Goal: Information Seeking & Learning: Learn about a topic

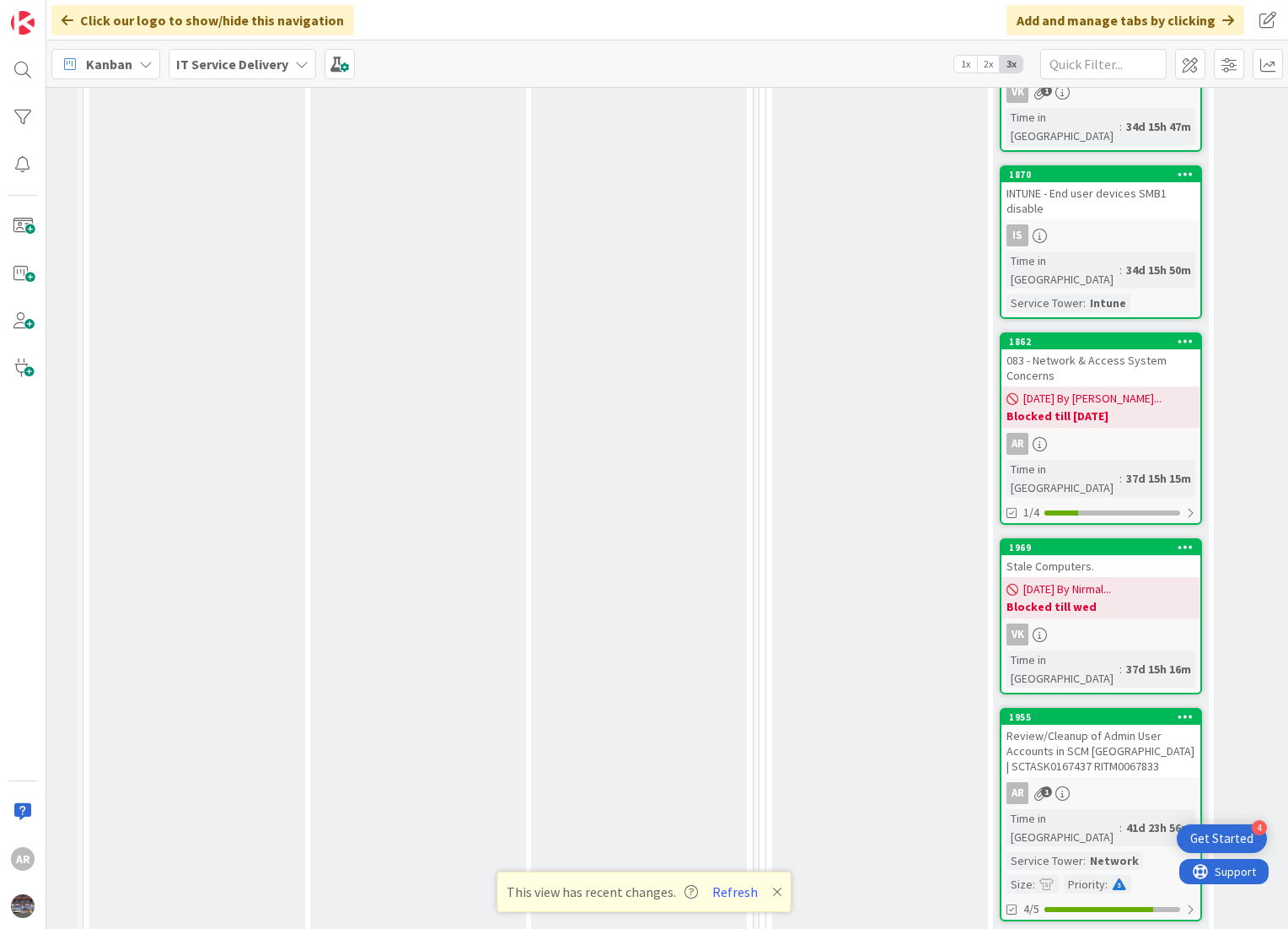
scroll to position [1874, 411]
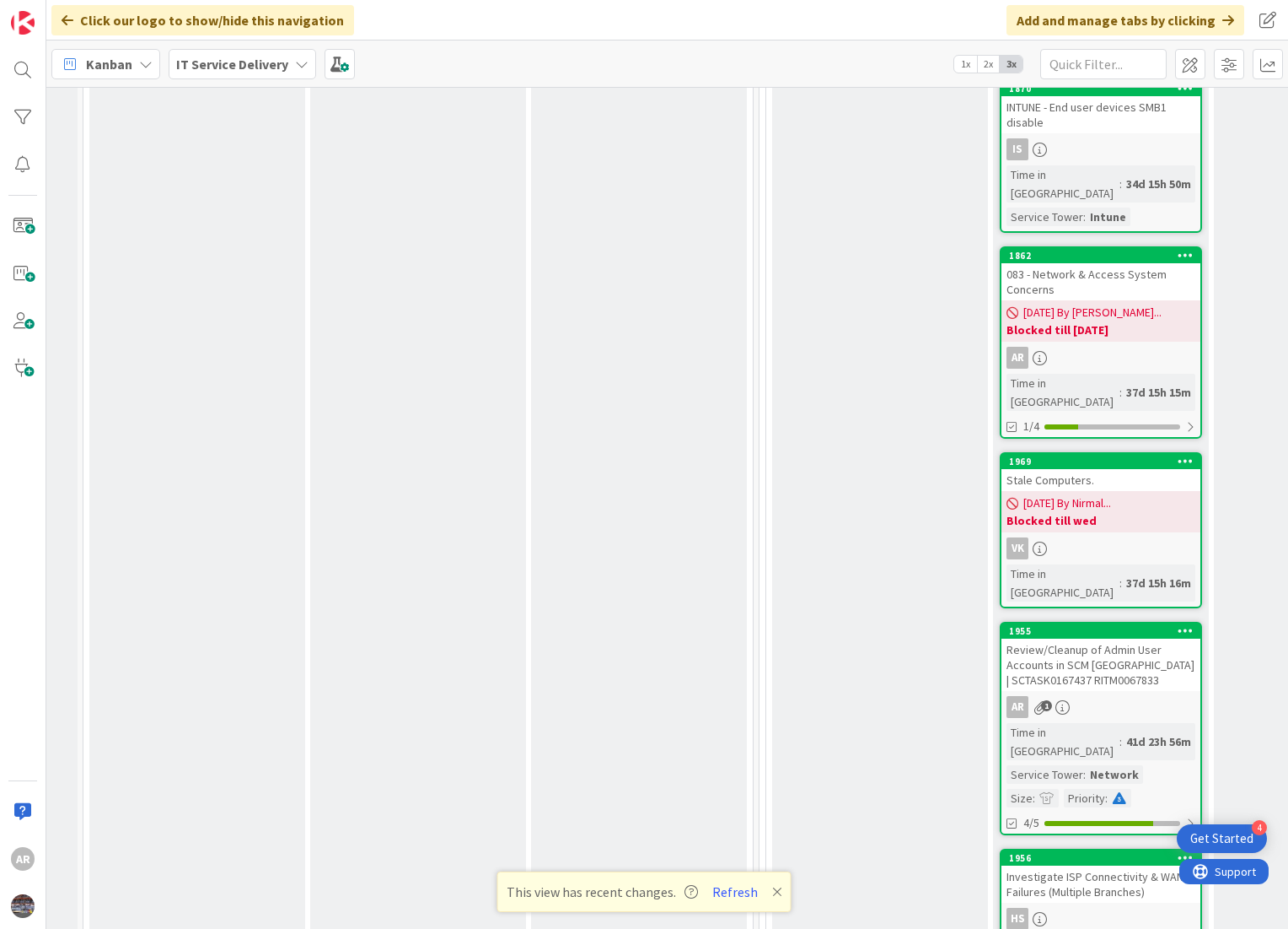
click at [1087, 639] on div "Review/Cleanup of Admin User Accounts in SCM [GEOGRAPHIC_DATA] | SCTASK0167437 …" at bounding box center [1101, 664] width 199 height 52
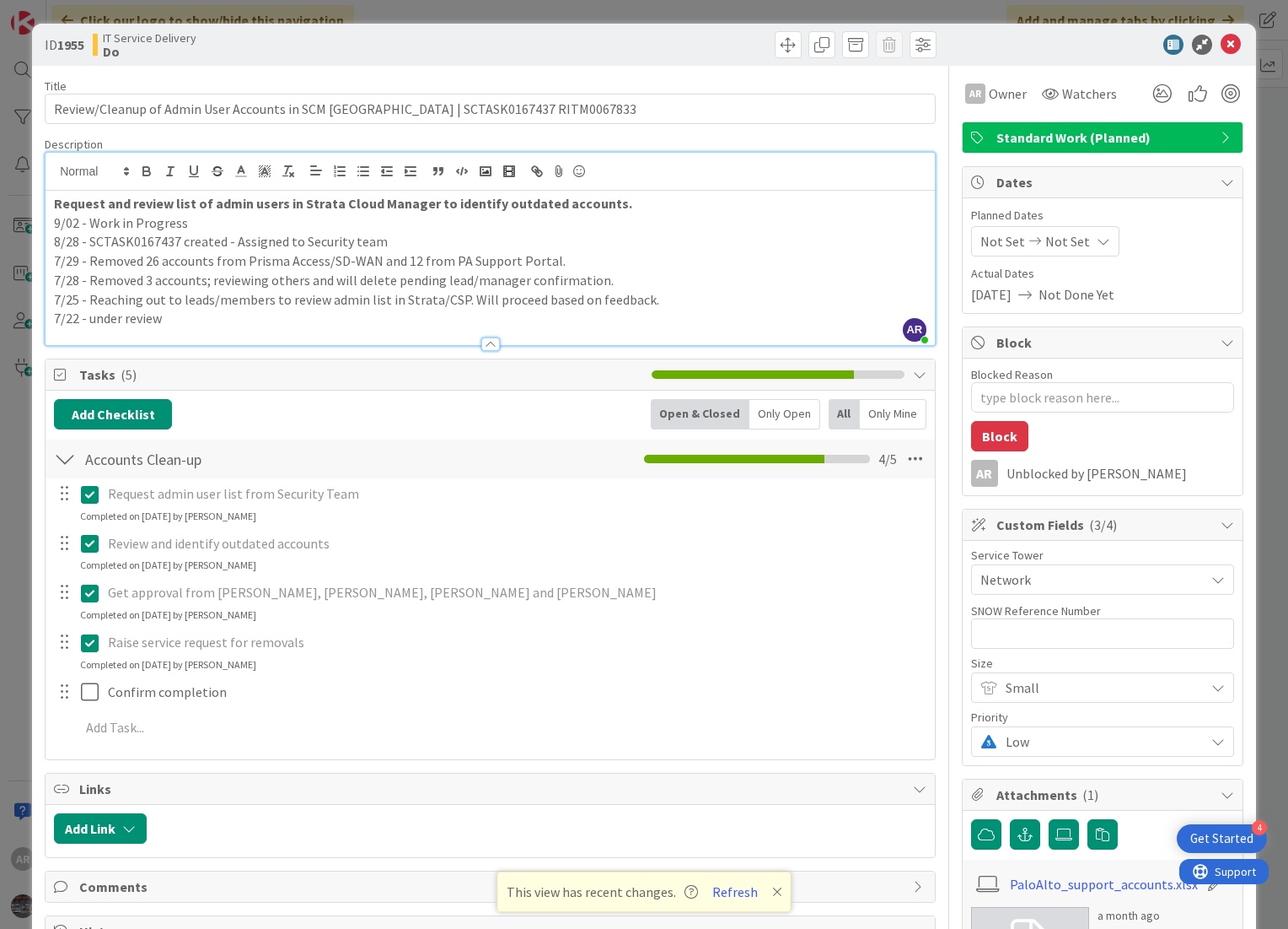
click at [630, 178] on div "AR [PERSON_NAME] just joined Request and review list of admin users in Strata C…" at bounding box center [490, 248] width 889 height 192
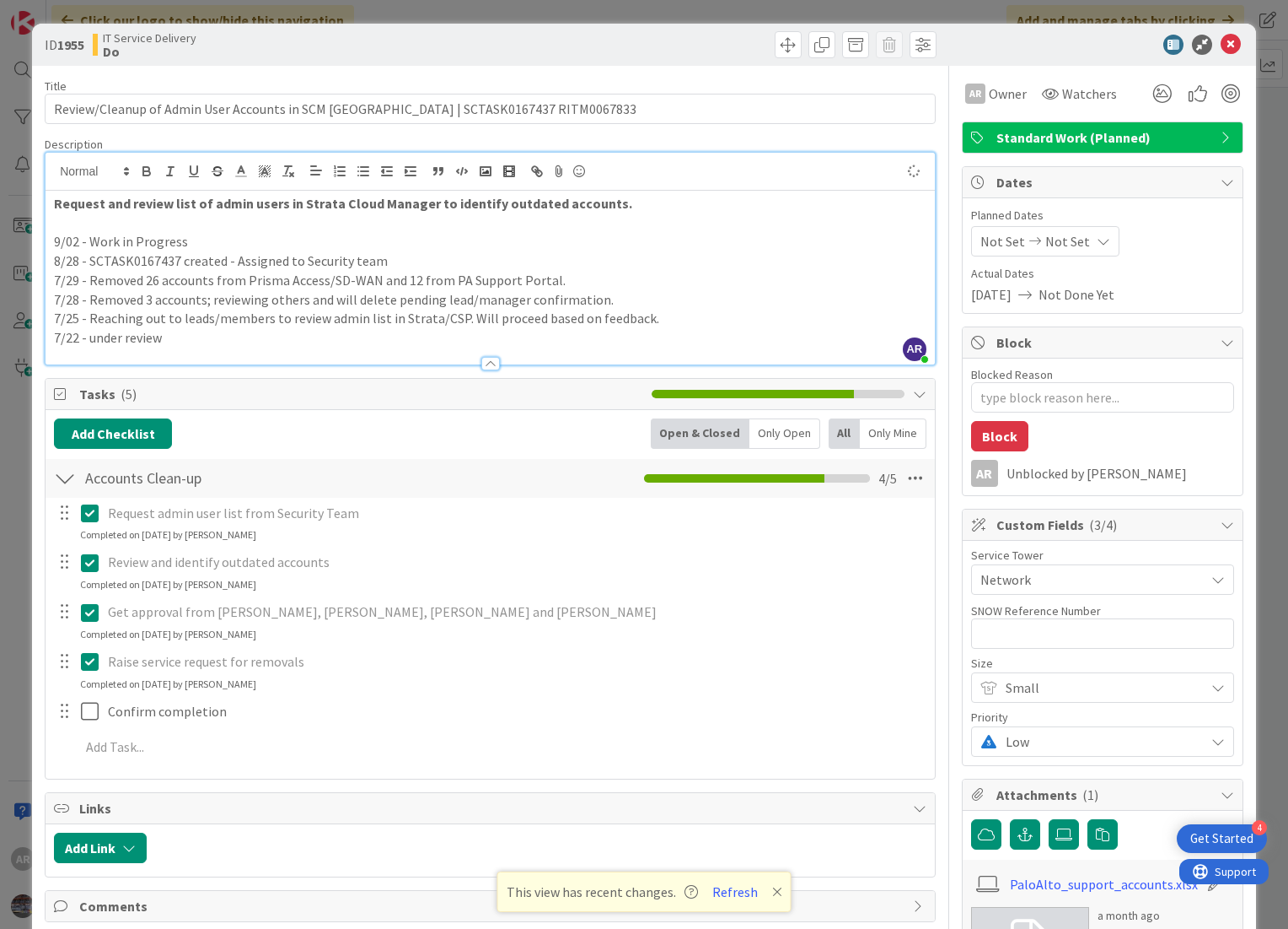
type textarea "x"
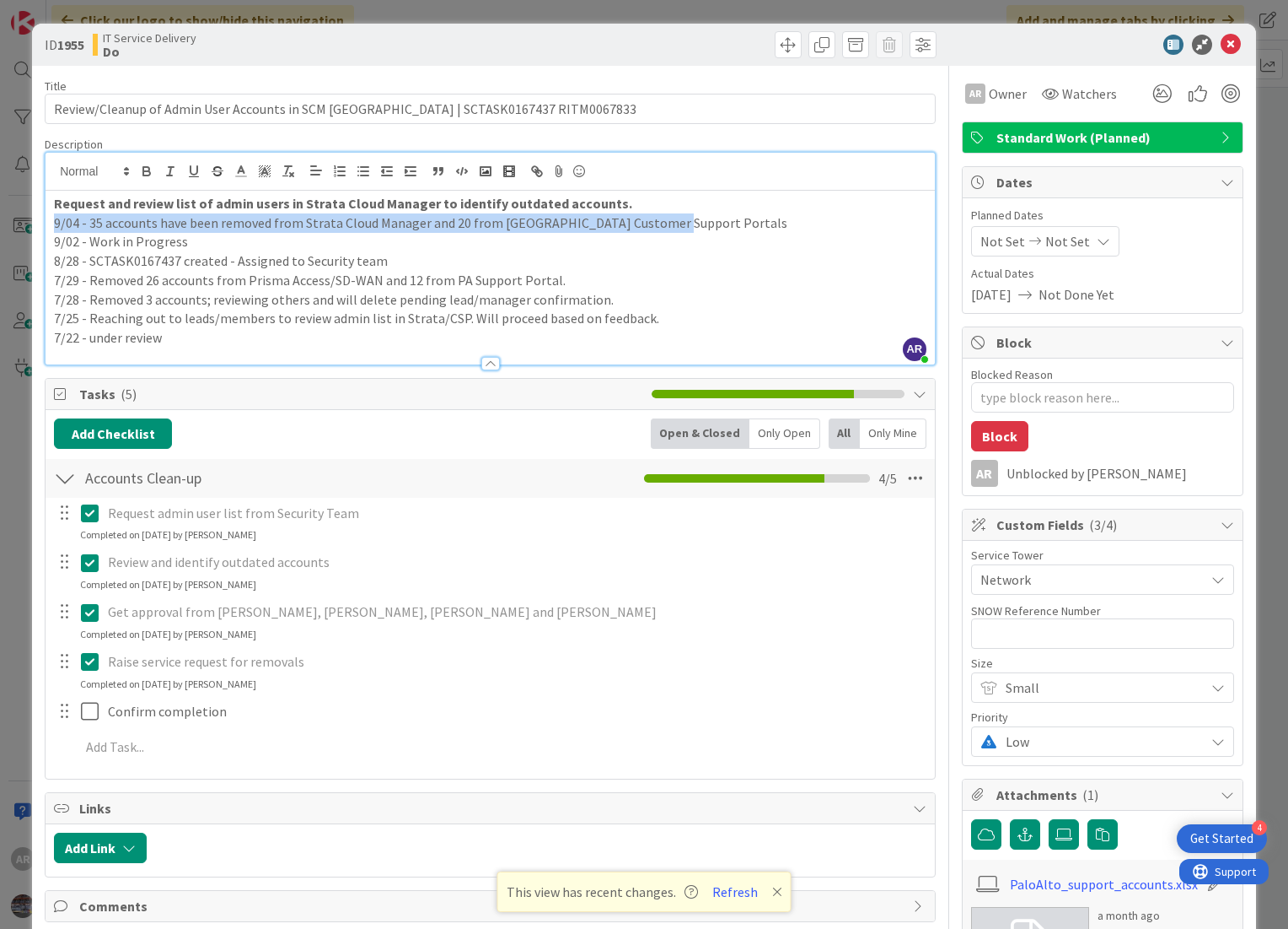
drag, startPoint x: 667, startPoint y: 225, endPoint x: 46, endPoint y: 221, distance: 621.0
click at [46, 221] on div "Request and review list of admin users in Strata Cloud Manager to identify outd…" at bounding box center [490, 278] width 889 height 174
copy p "9/04 - 35 accounts have been removed from Strata Cloud Manager and 20 from [GEO…"
click at [671, 222] on p "9/04 - 35 accounts have been removed from Strata Cloud Manager and 20 from [GEO…" at bounding box center [490, 223] width 872 height 20
drag, startPoint x: 670, startPoint y: 222, endPoint x: 50, endPoint y: 223, distance: 620.0
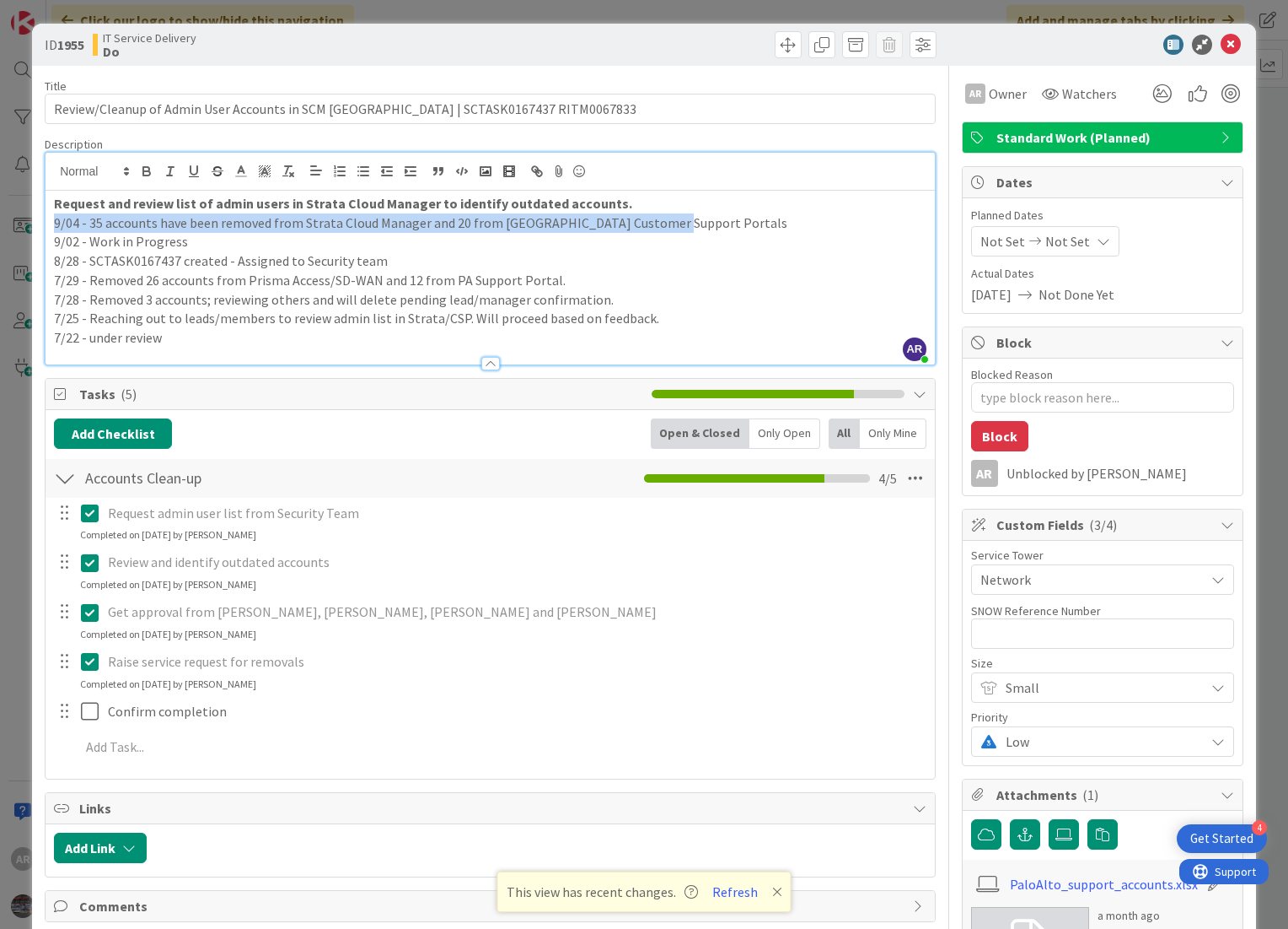
click at [50, 223] on div "Request and review list of admin users in Strata Cloud Manager to identify outd…" at bounding box center [490, 278] width 889 height 174
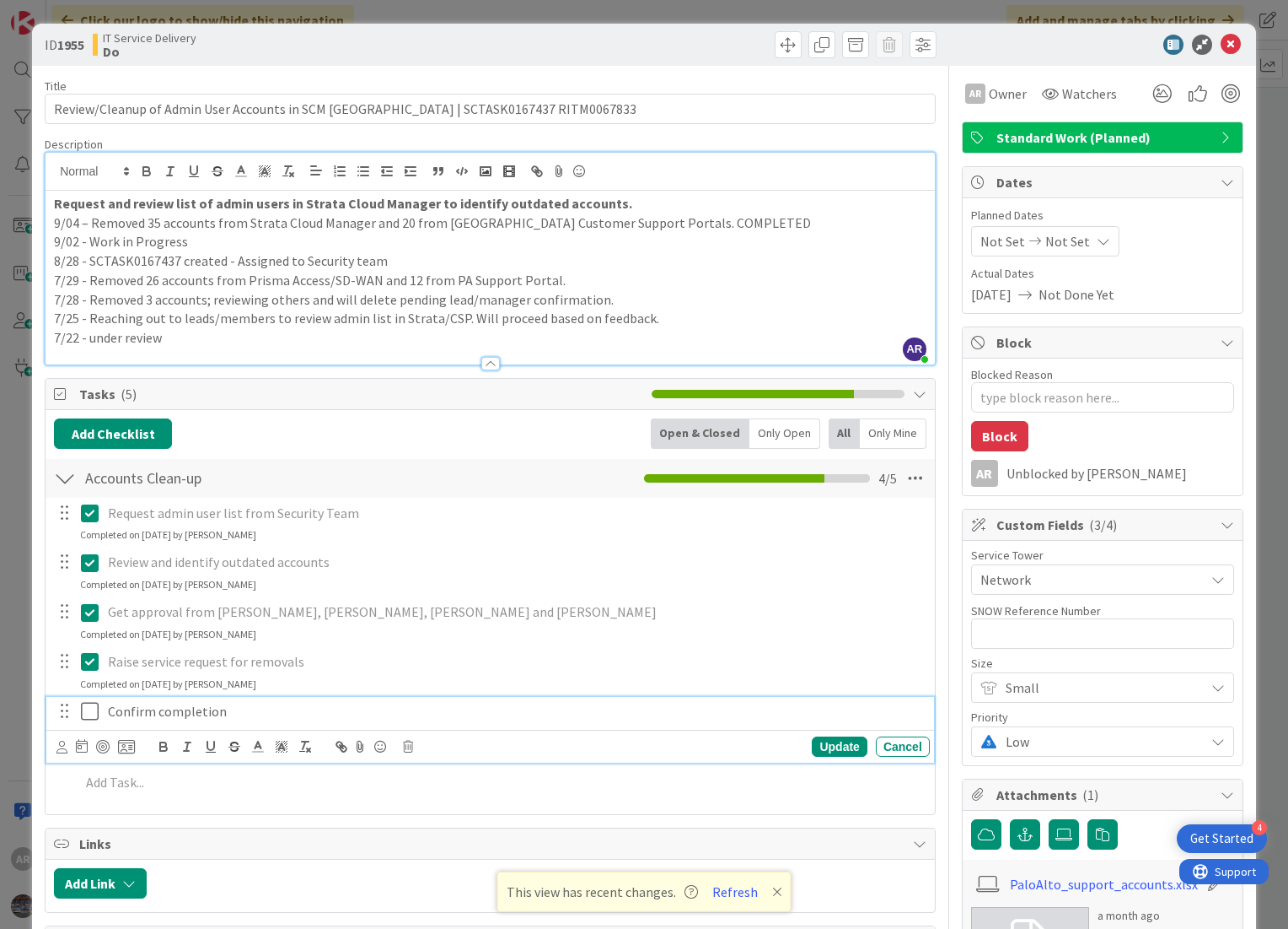
click at [87, 705] on icon at bounding box center [94, 711] width 26 height 20
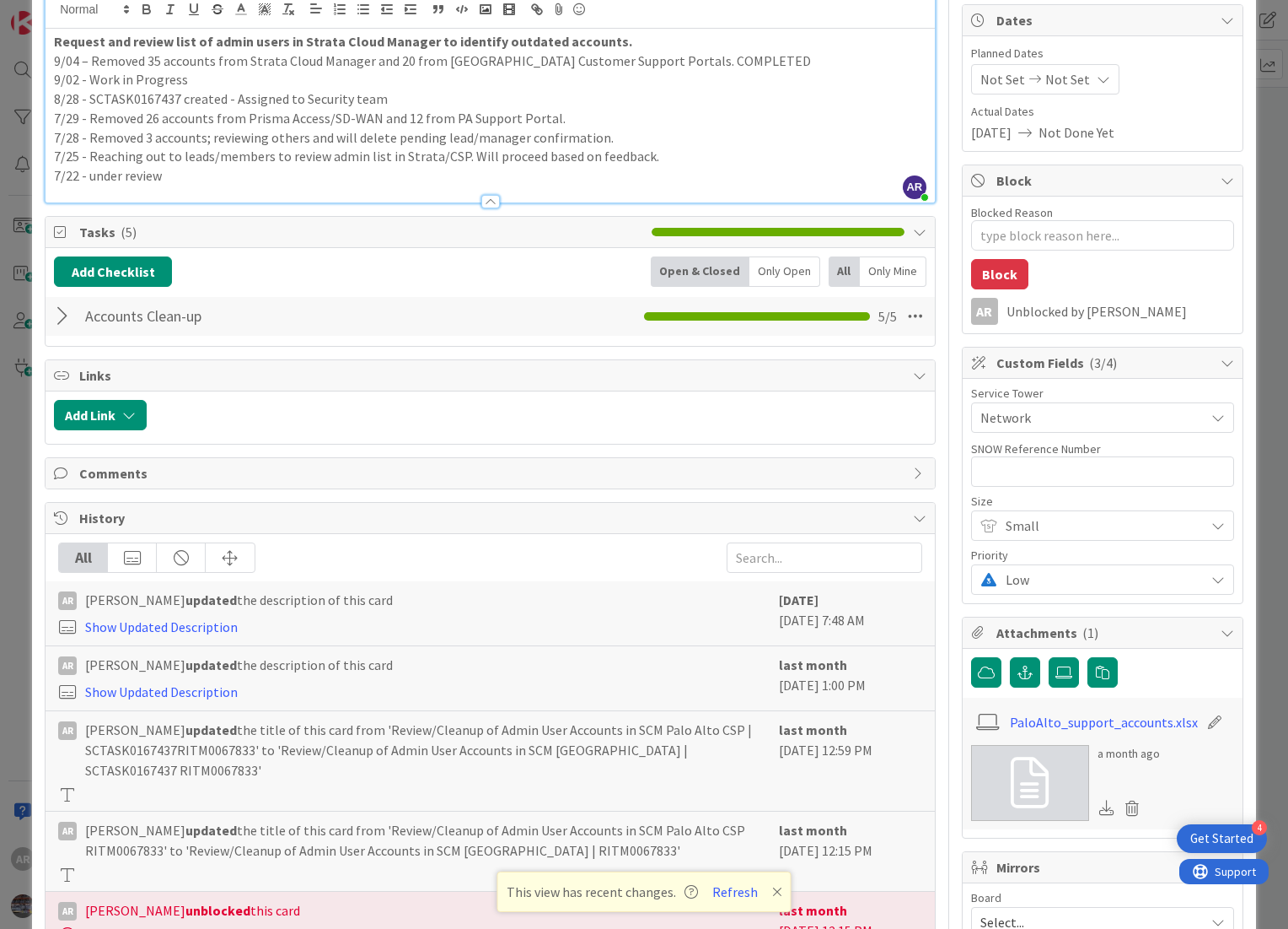
scroll to position [187, 0]
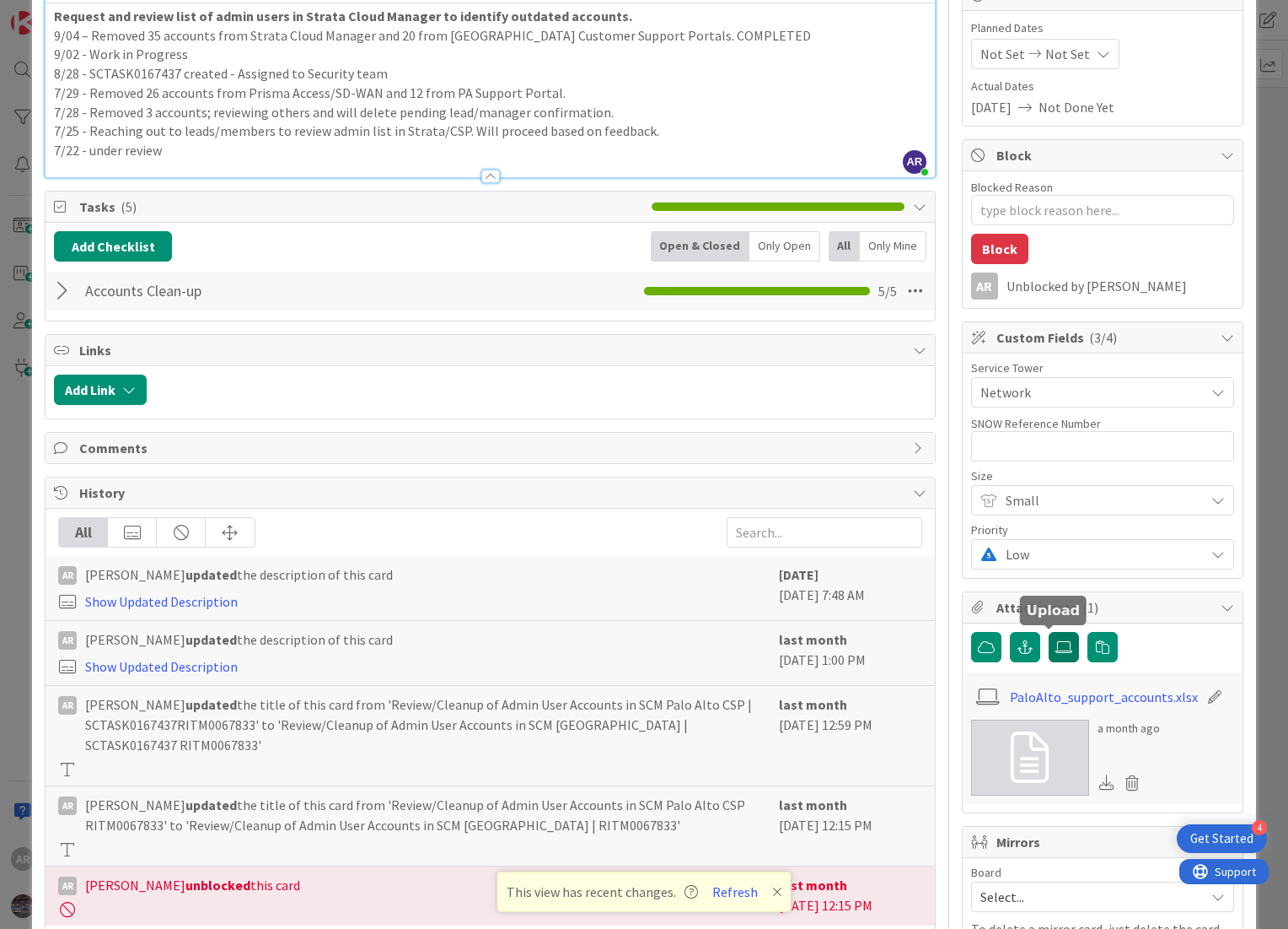
click at [1056, 643] on icon at bounding box center [1064, 647] width 17 height 14
click at [1049, 632] on input "file" at bounding box center [1049, 632] width 0 height 0
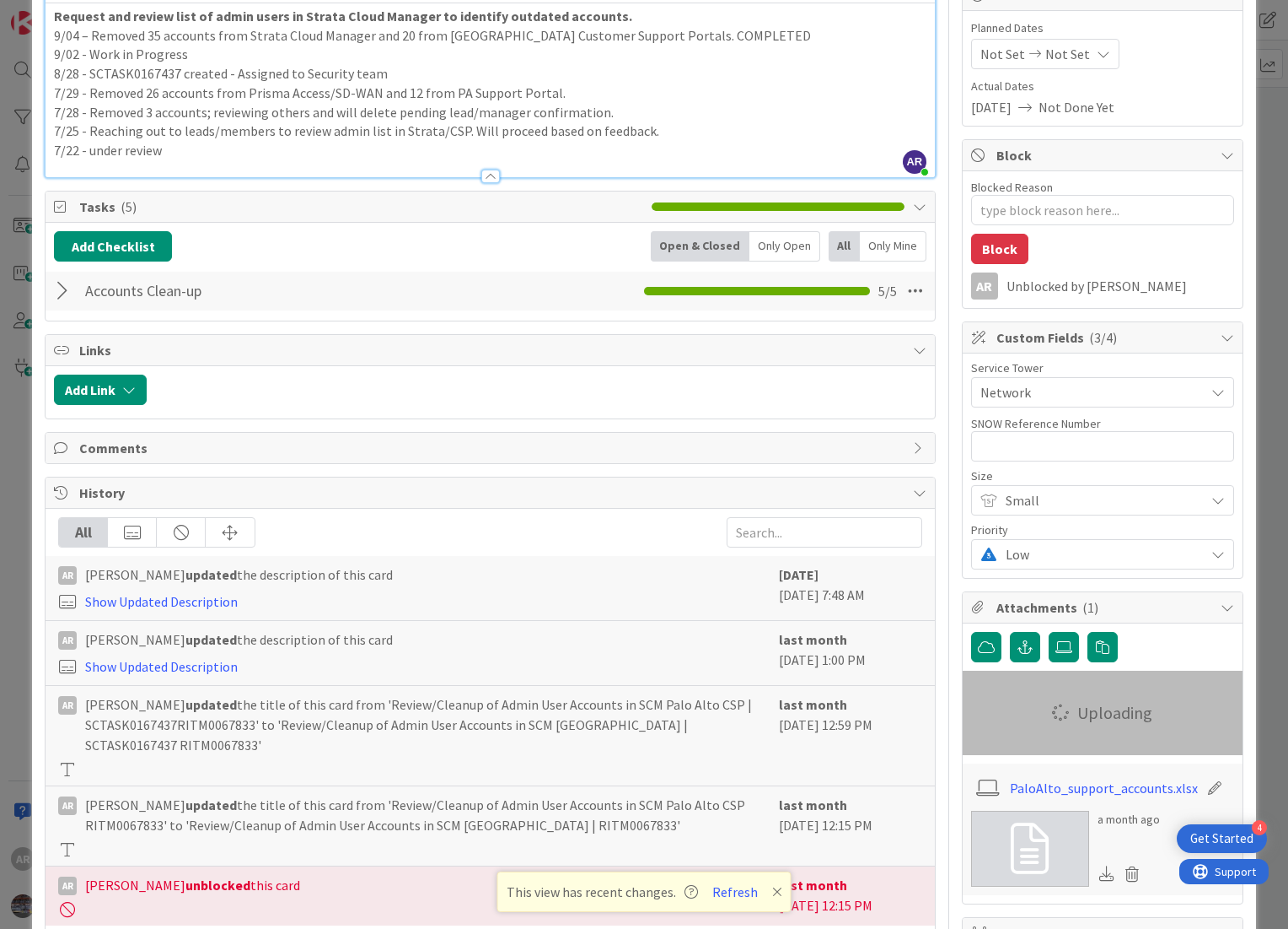
type textarea "x"
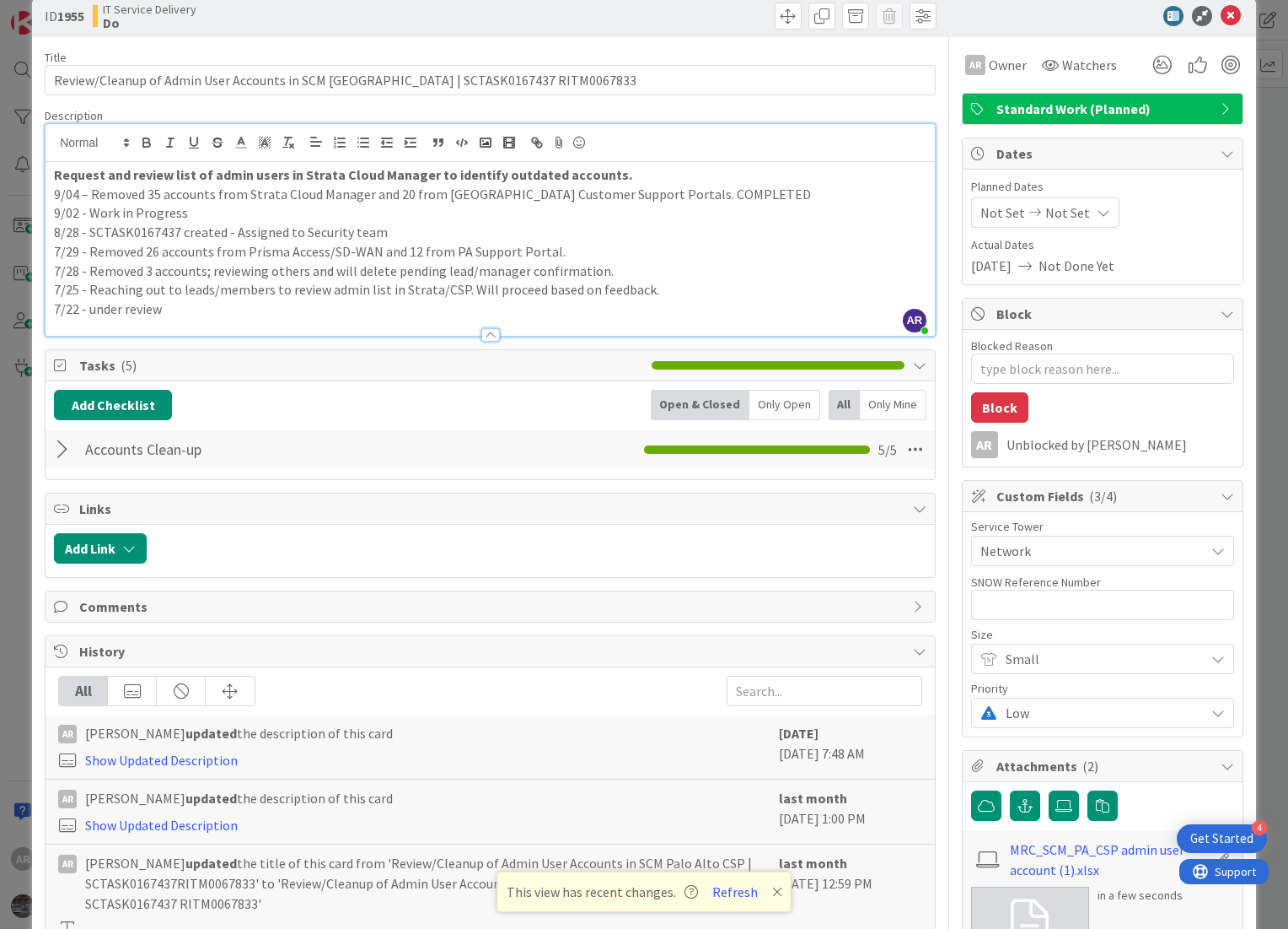
scroll to position [0, 0]
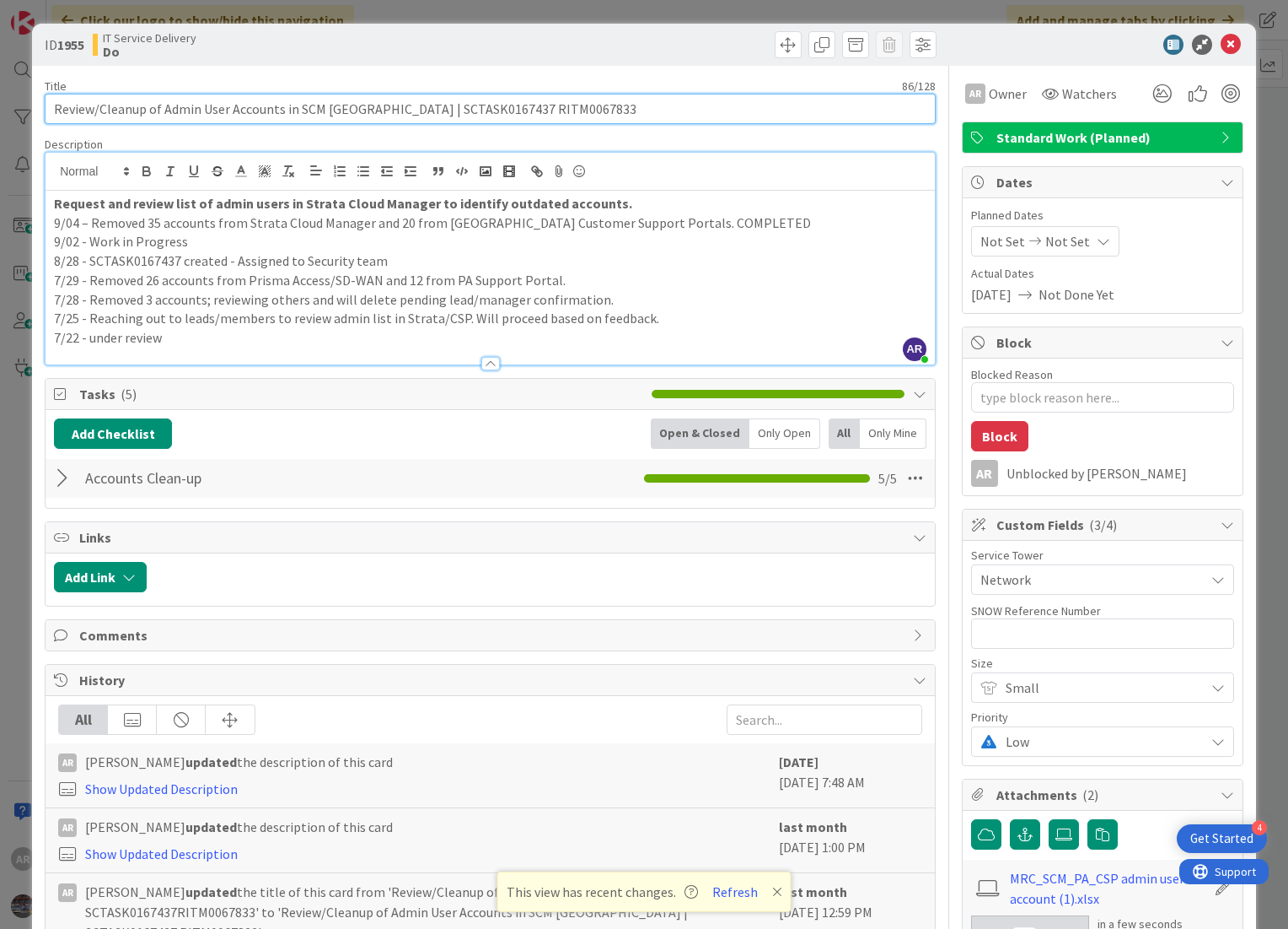
click at [98, 108] on input "Review/Cleanup of Admin User Accounts in SCM [GEOGRAPHIC_DATA] | SCTASK0167437 …" at bounding box center [490, 109] width 891 height 31
type input "ReviCleanup of Admin User Accounts in SCM [GEOGRAPHIC_DATA] | SCTASK0167437 RIT…"
type textarea "x"
type input "Cleanup of Admin User Accounts in SCM [GEOGRAPHIC_DATA] | SCTASK0167437 RITM006…"
type textarea "x"
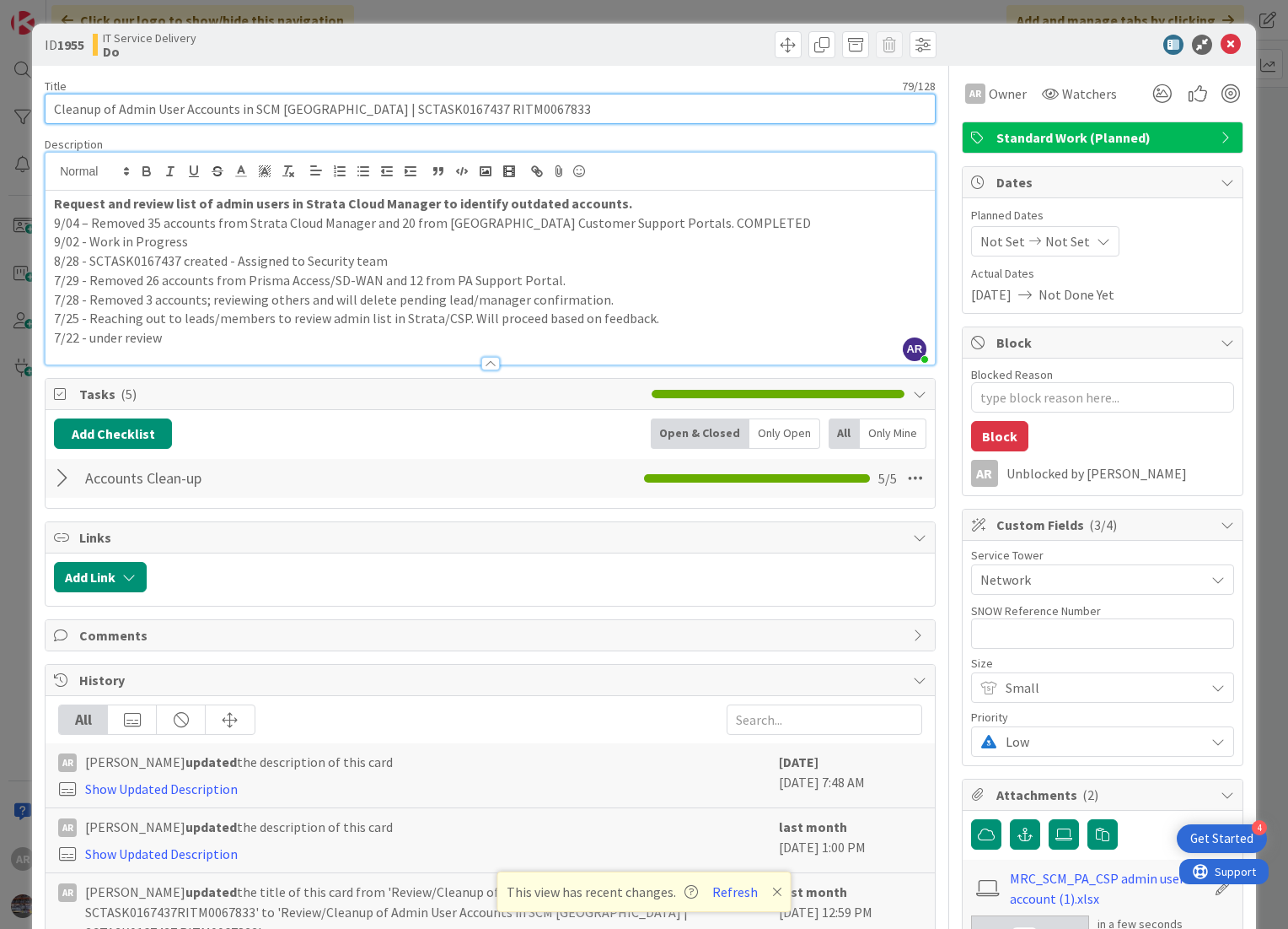
click at [278, 107] on input "Cleanup of Admin User Accounts in SCM [GEOGRAPHIC_DATA] | SCTASK0167437 RITM006…" at bounding box center [490, 109] width 891 height 31
type input "Cleanup of Admin User Accounts in SCM &Palo Alto CSP | SCTASK0167437 RITM0067833"
type textarea "x"
type input "Cleanup of Admin User Accounts in SCM & [GEOGRAPHIC_DATA] | SCTASK0167437 RITM0…"
type textarea "x"
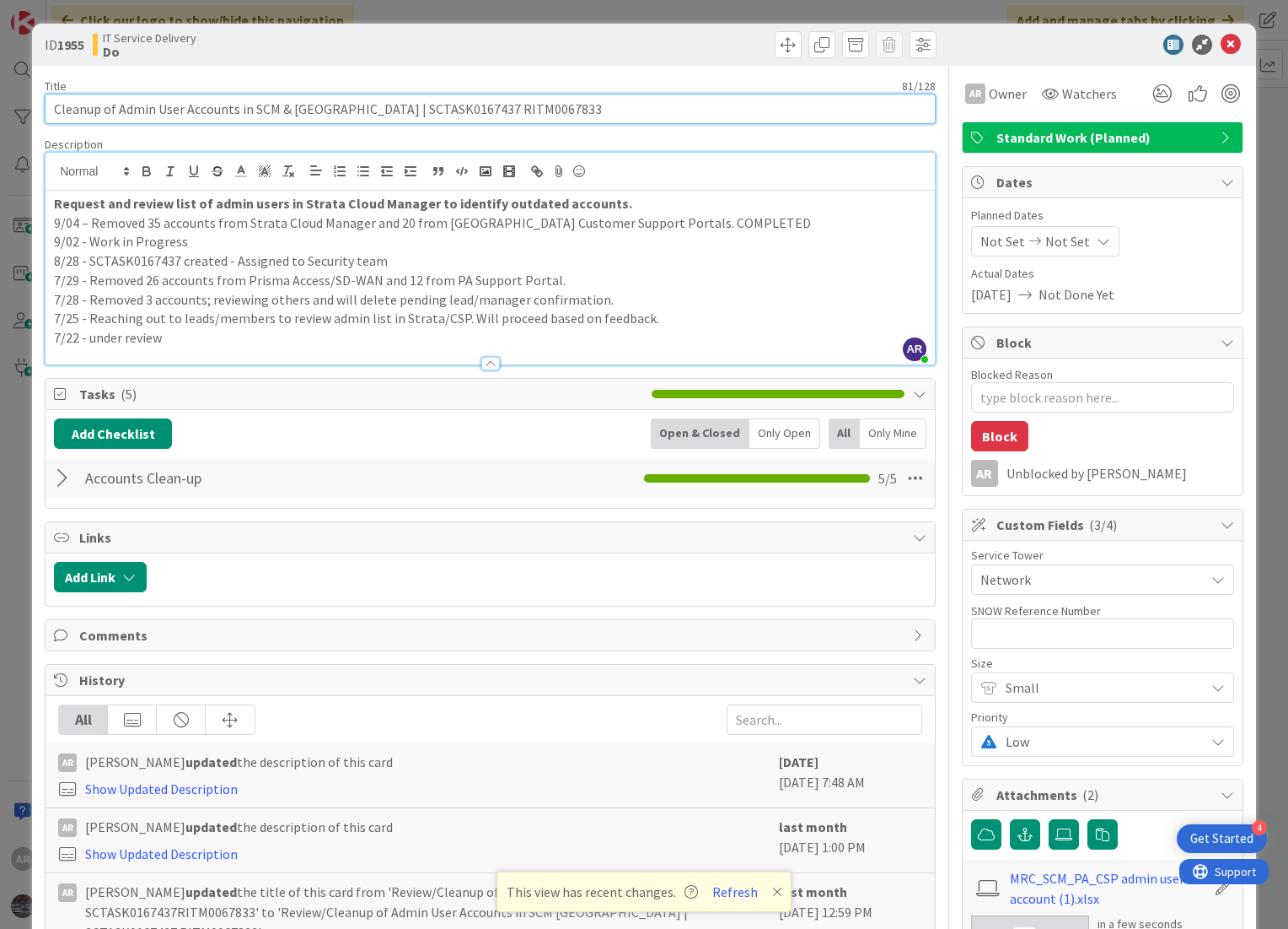
type input "Cleanup of Admin User Accounts in SCM & [GEOGRAPHIC_DATA] | SCTASK0167437 RITM0…"
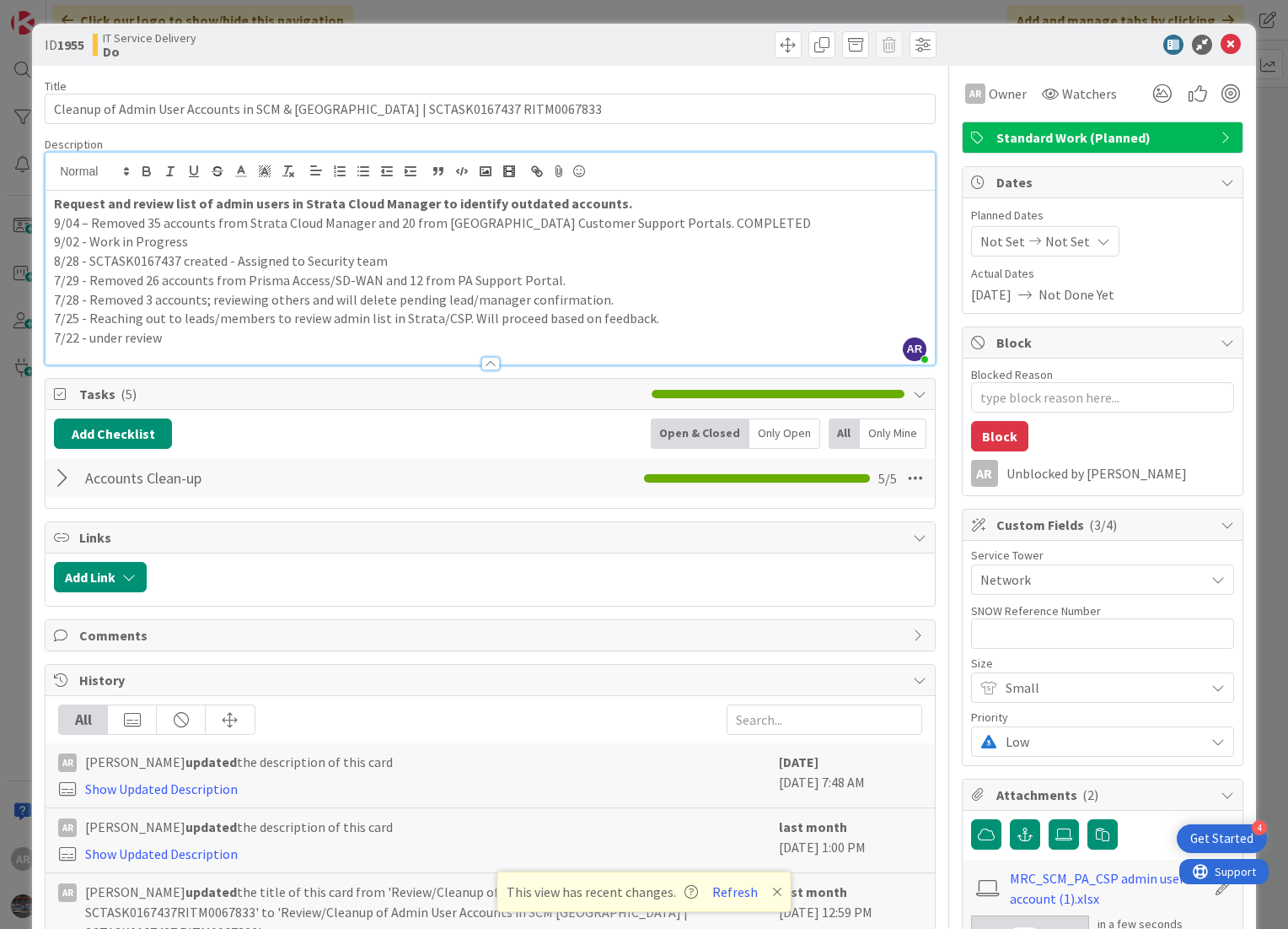
click at [695, 235] on p "9/02 - Work in Progress" at bounding box center [490, 242] width 872 height 20
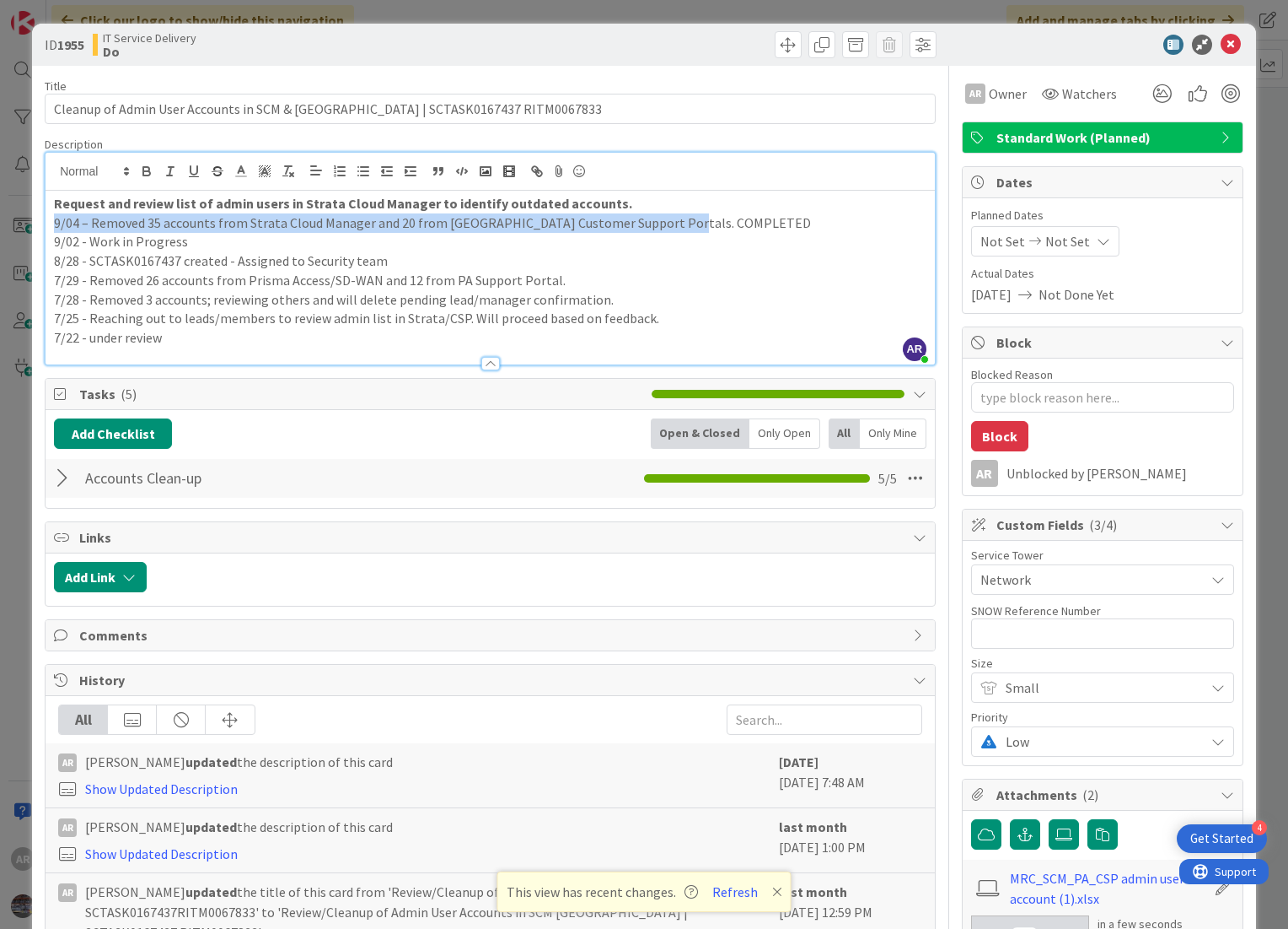
drag, startPoint x: 685, startPoint y: 220, endPoint x: 51, endPoint y: 220, distance: 634.0
click at [51, 220] on div "Request and review list of admin users in Strata Cloud Manager to identify outd…" at bounding box center [490, 278] width 889 height 174
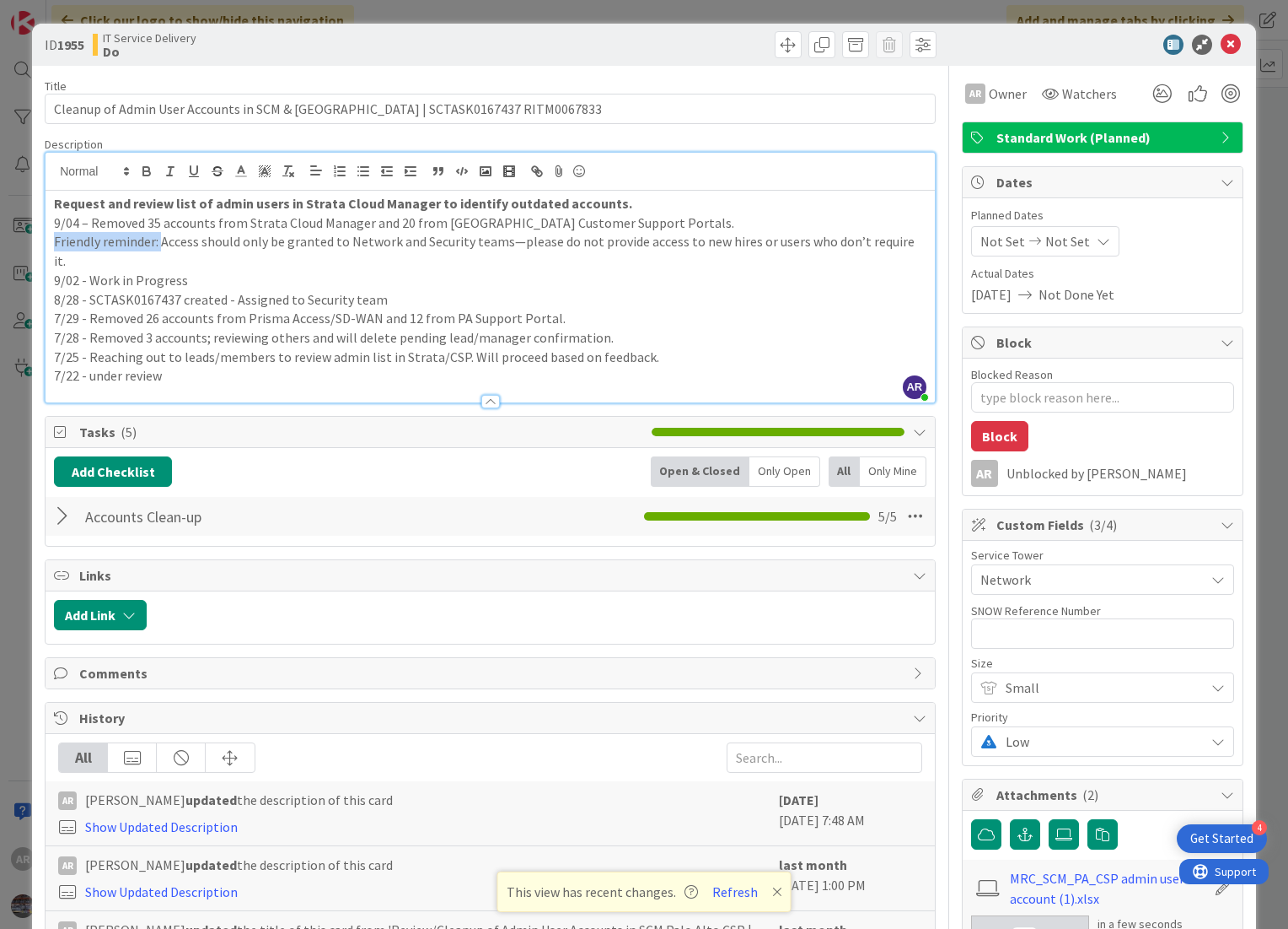
drag, startPoint x: 159, startPoint y: 239, endPoint x: 38, endPoint y: 236, distance: 121.0
click at [38, 236] on div "ID 1955 IT Service Delivery Do Title 81 / 128 Cleanup of Admin User Accounts in…" at bounding box center [644, 846] width 1224 height 1645
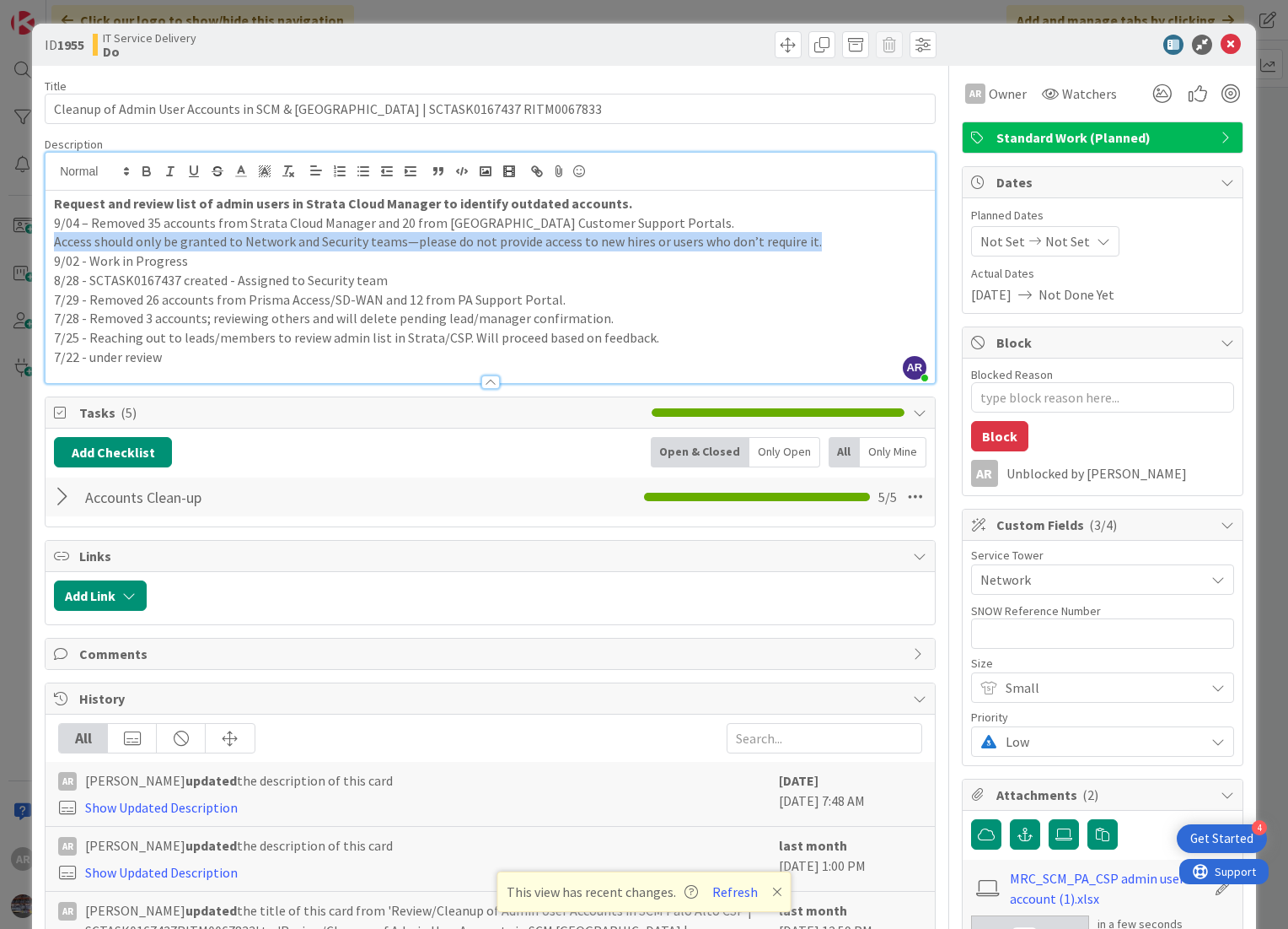
drag, startPoint x: 803, startPoint y: 239, endPoint x: 56, endPoint y: 241, distance: 747.0
click at [56, 241] on p "Access should only be granted to Network and Security teams—please do not provi…" at bounding box center [490, 242] width 872 height 20
click at [144, 172] on icon "button" at bounding box center [147, 172] width 15 height 15
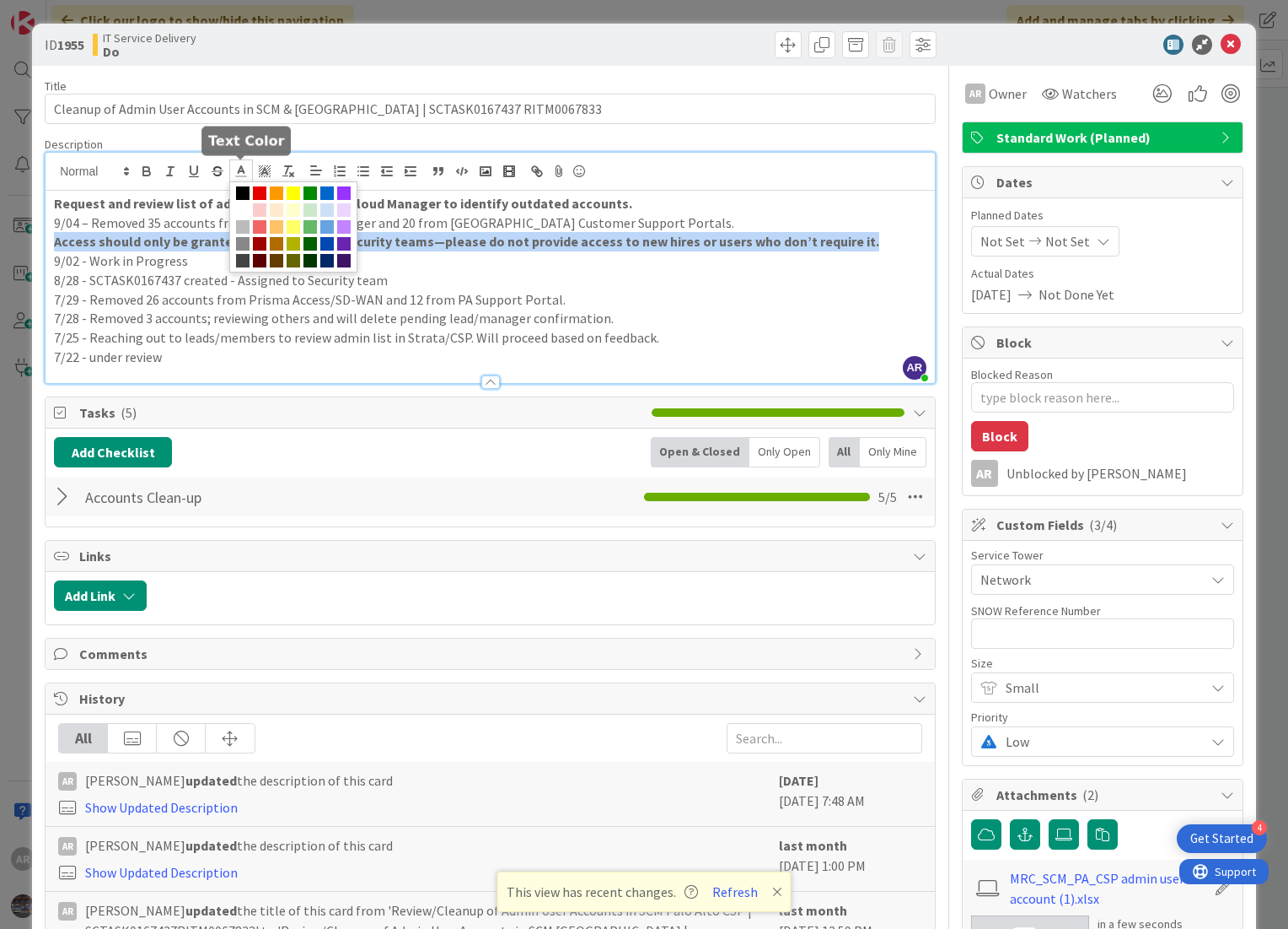
click at [243, 172] on line at bounding box center [242, 172] width 4 height 0
click at [261, 187] on span at bounding box center [259, 193] width 14 height 14
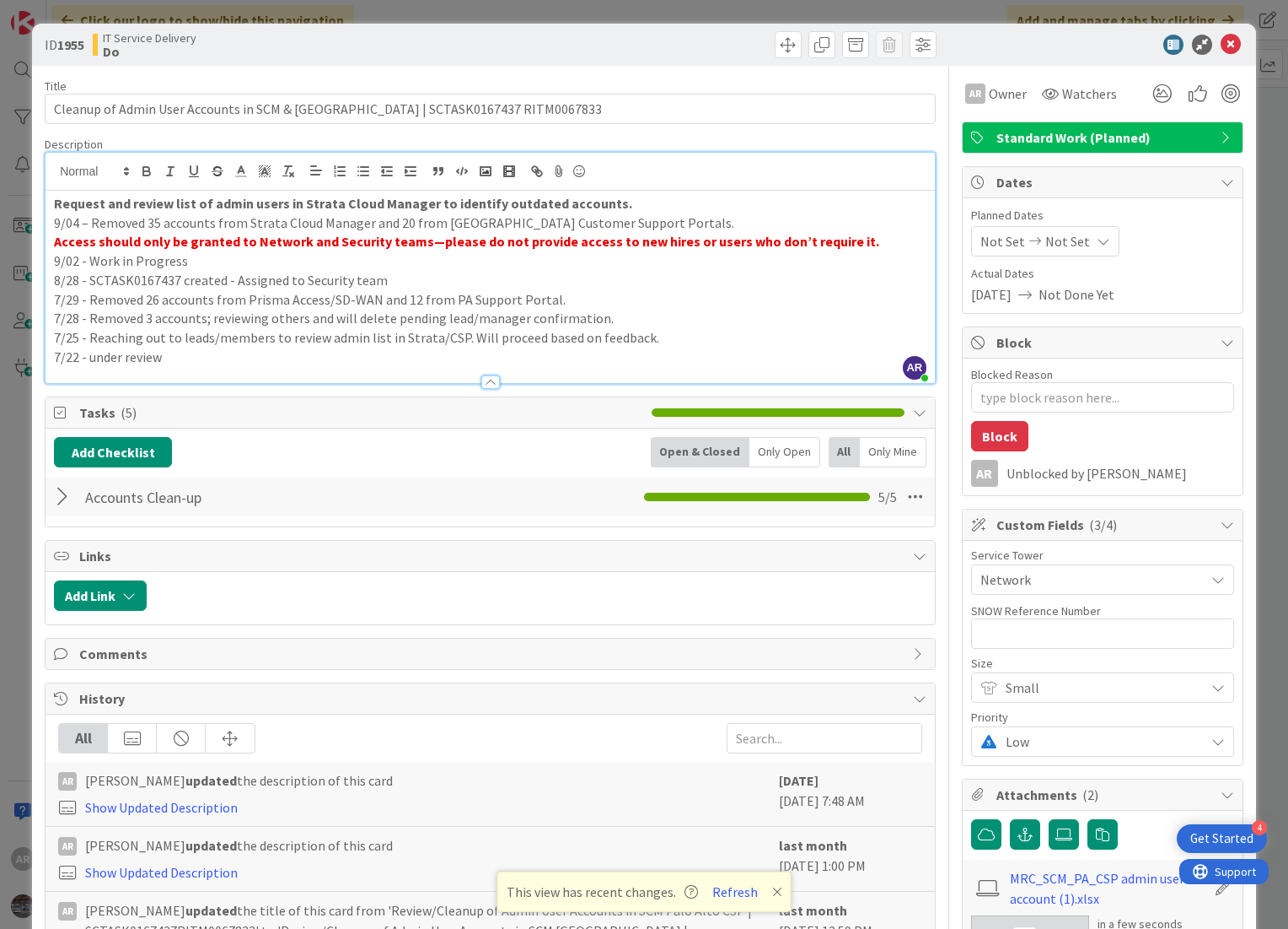
click at [264, 261] on p "9/02 - Work in Progress" at bounding box center [490, 260] width 872 height 20
click at [858, 243] on p "Access should only be granted to Network and Security teams—please do not provi…" at bounding box center [490, 242] width 872 height 20
click at [91, 225] on p "9/04 – Removed 35 accounts from Strata Cloud Manager and 20 from [GEOGRAPHIC_DA…" at bounding box center [490, 223] width 872 height 20
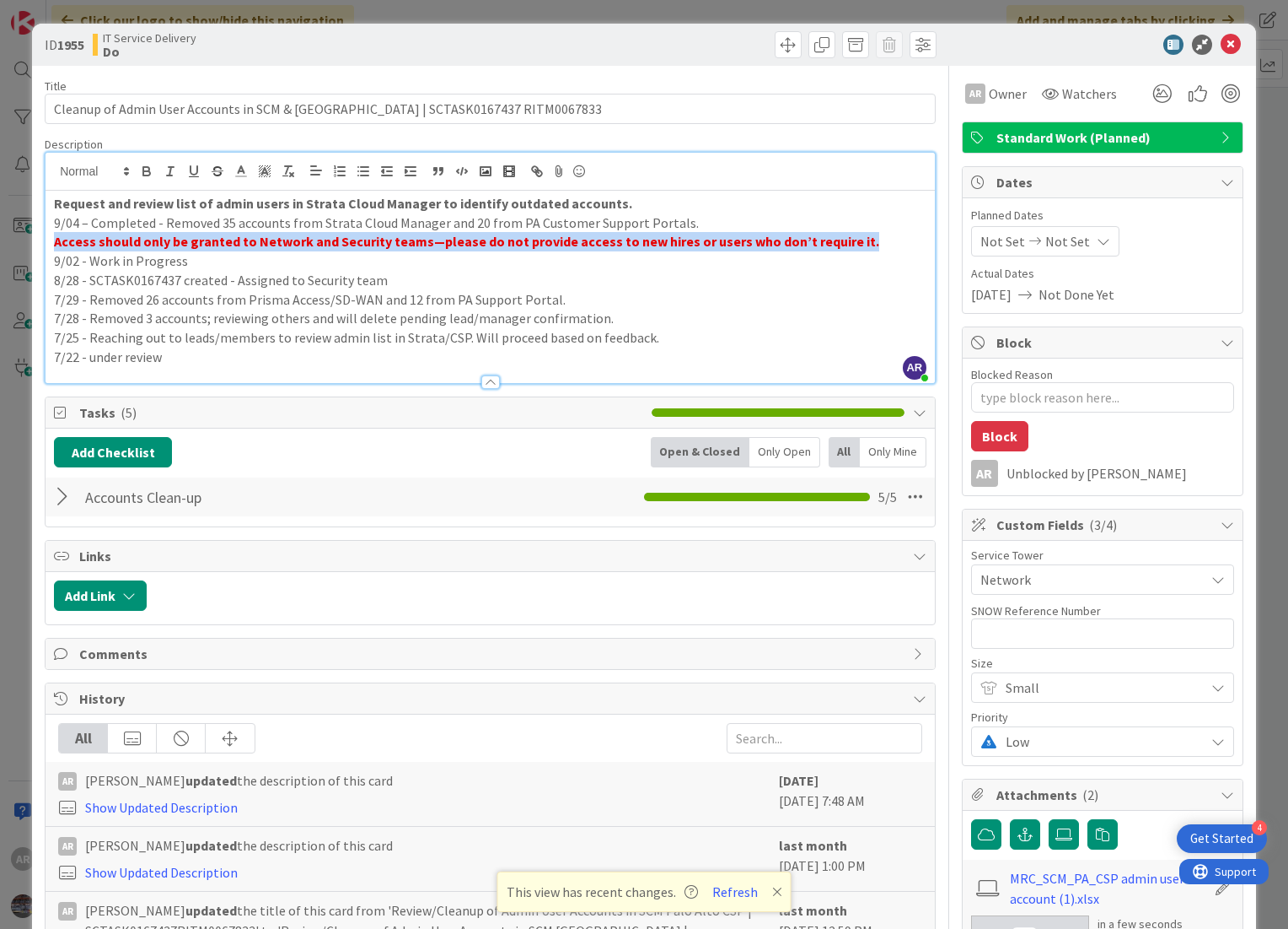
drag, startPoint x: 52, startPoint y: 242, endPoint x: 908, endPoint y: 249, distance: 856.0
click at [908, 249] on p "Access should only be granted to Network and Security teams—please do not provi…" at bounding box center [490, 242] width 872 height 20
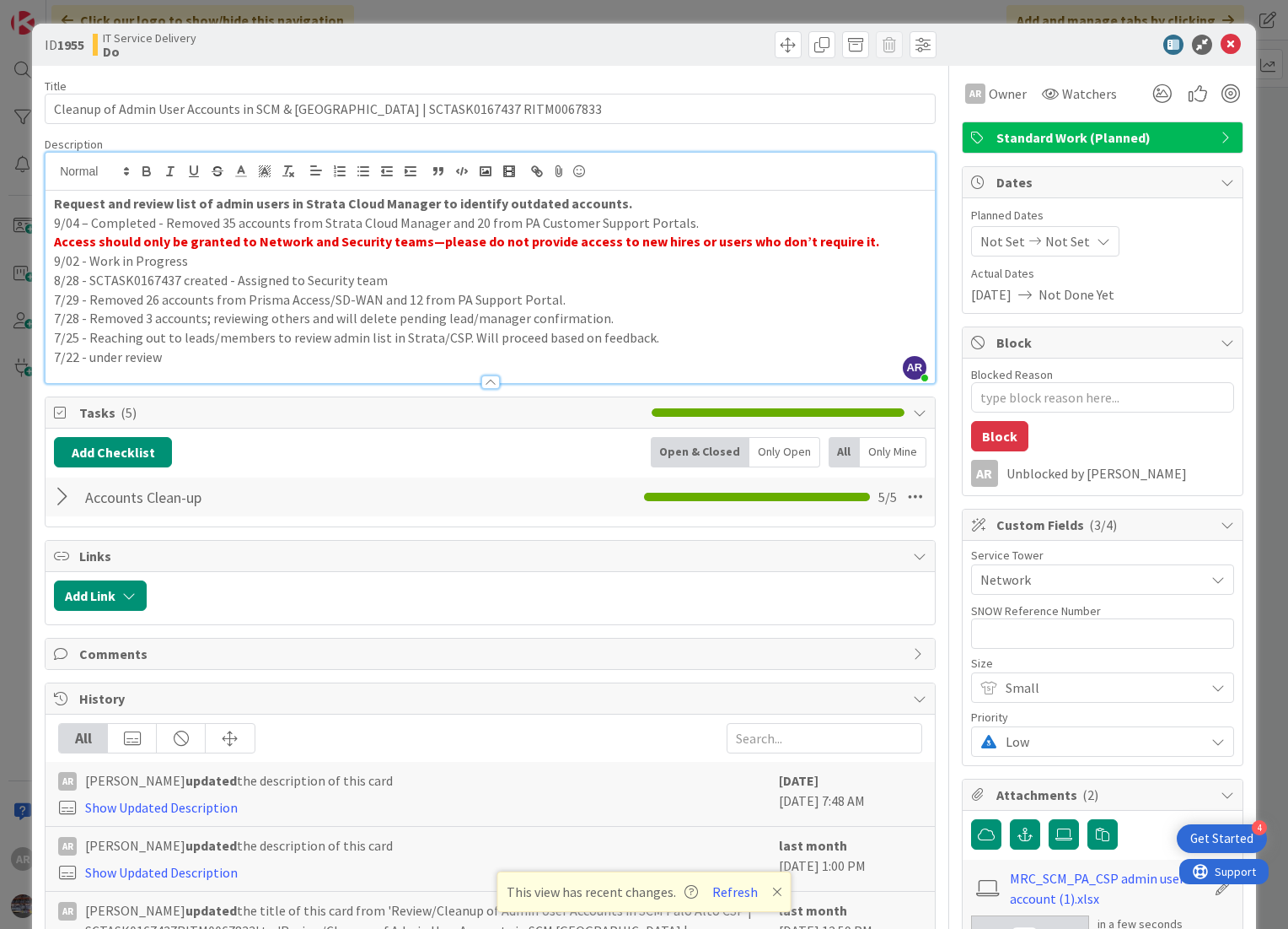
click at [612, 205] on p "Request and review list of admin users in Strata Cloud Manager to identify outd…" at bounding box center [490, 203] width 872 height 20
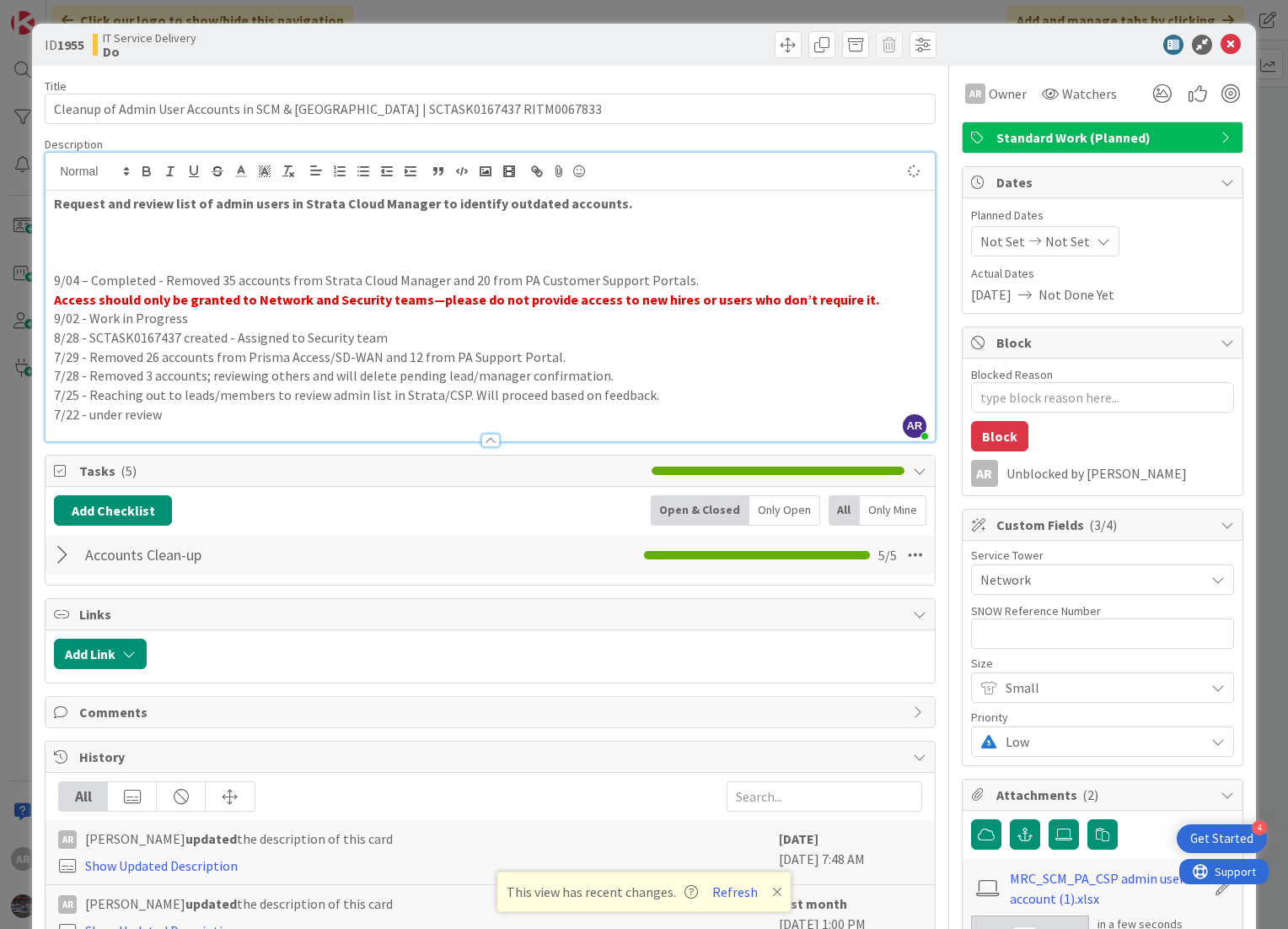
type textarea "x"
